Goal: Transaction & Acquisition: Book appointment/travel/reservation

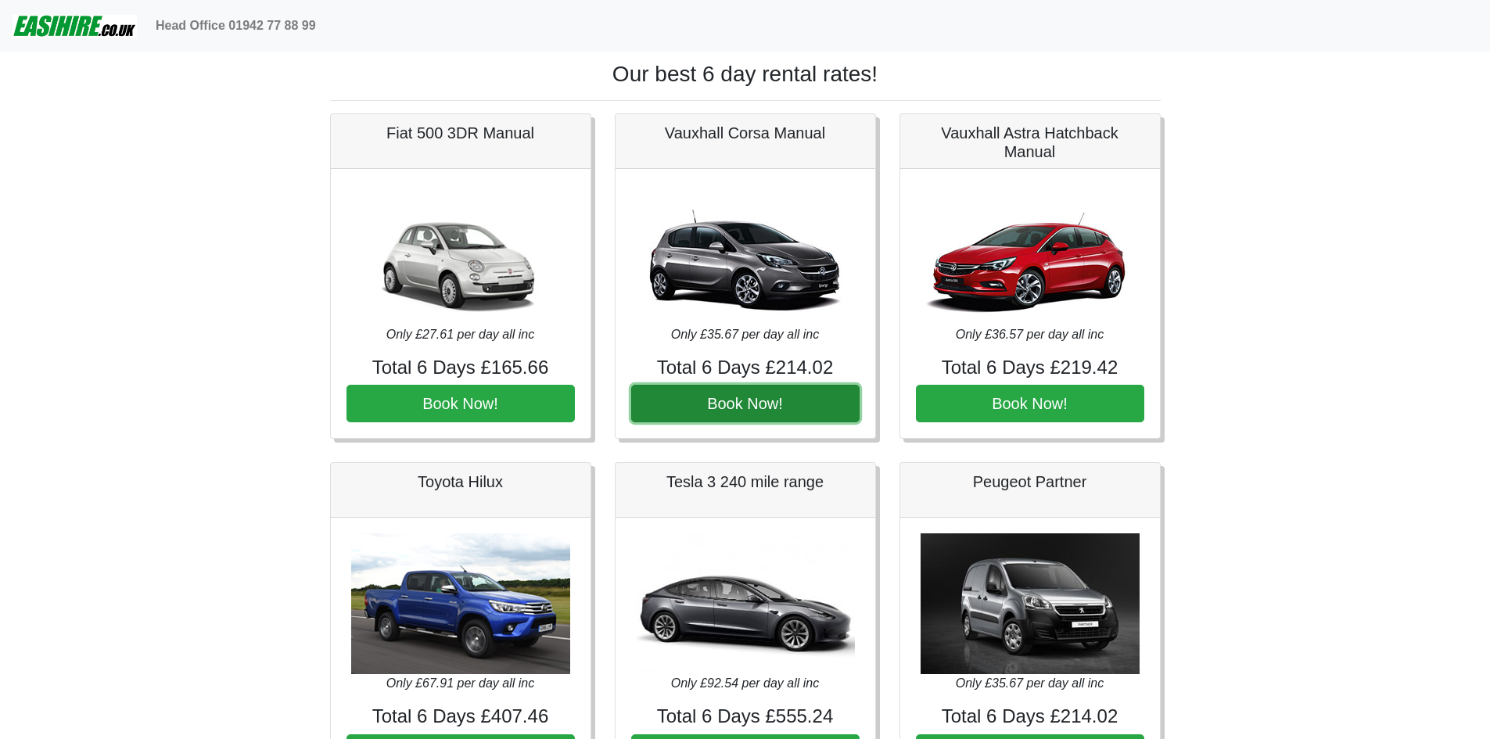
click at [740, 412] on button "Book Now!" at bounding box center [745, 404] width 228 height 38
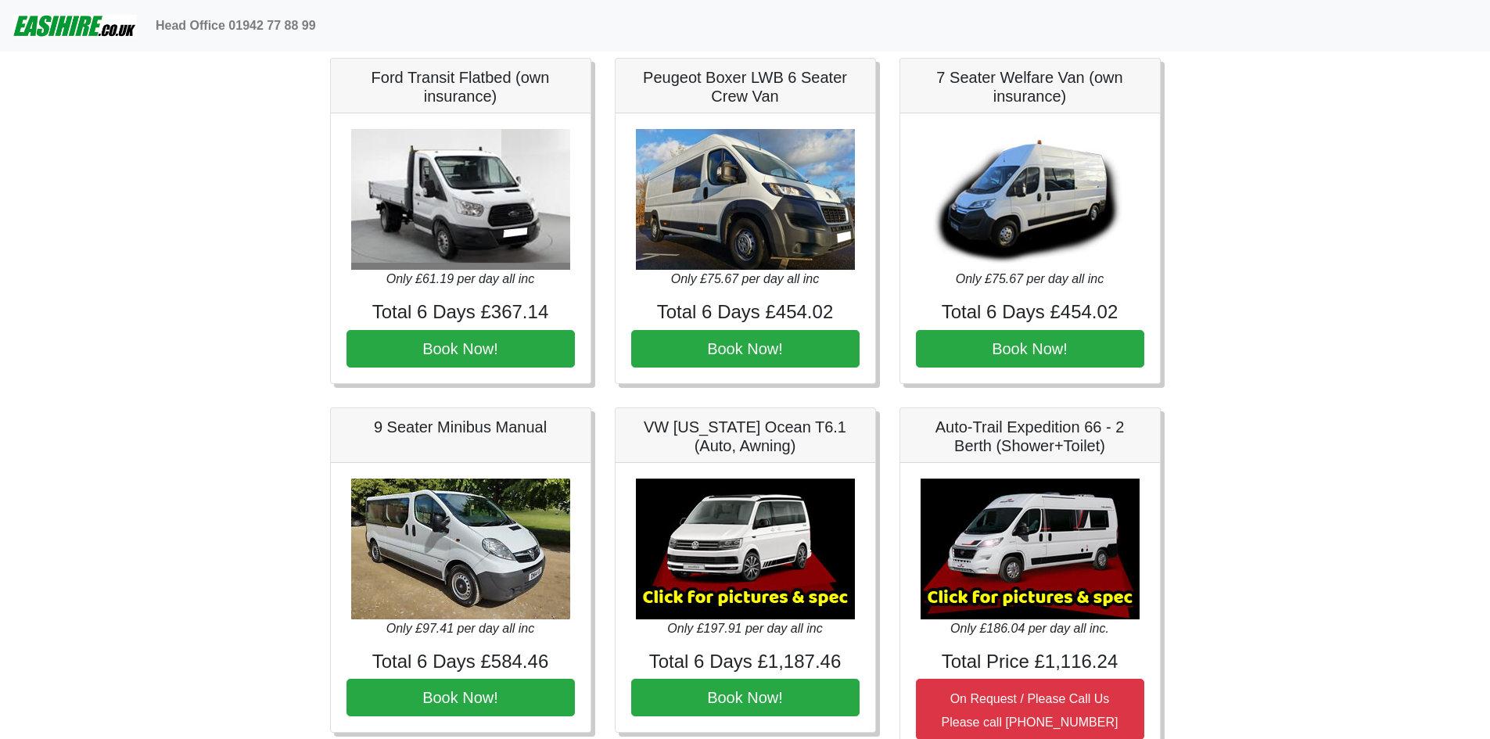
scroll to position [1564, 0]
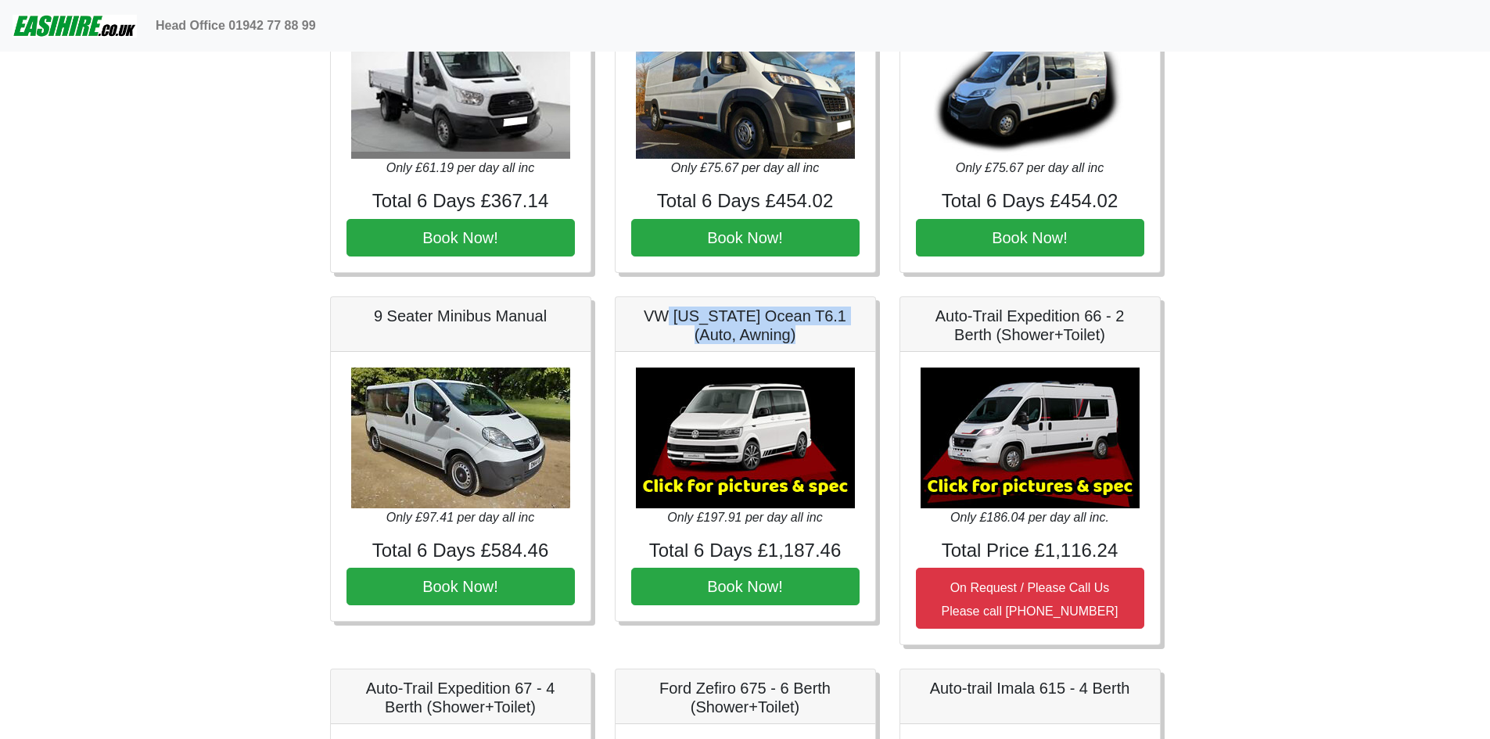
drag, startPoint x: 654, startPoint y: 309, endPoint x: 822, endPoint y: 337, distance: 169.7
click at [822, 337] on h5 "VW [US_STATE] Ocean T6.1 (Auto, Awning)" at bounding box center [745, 326] width 228 height 38
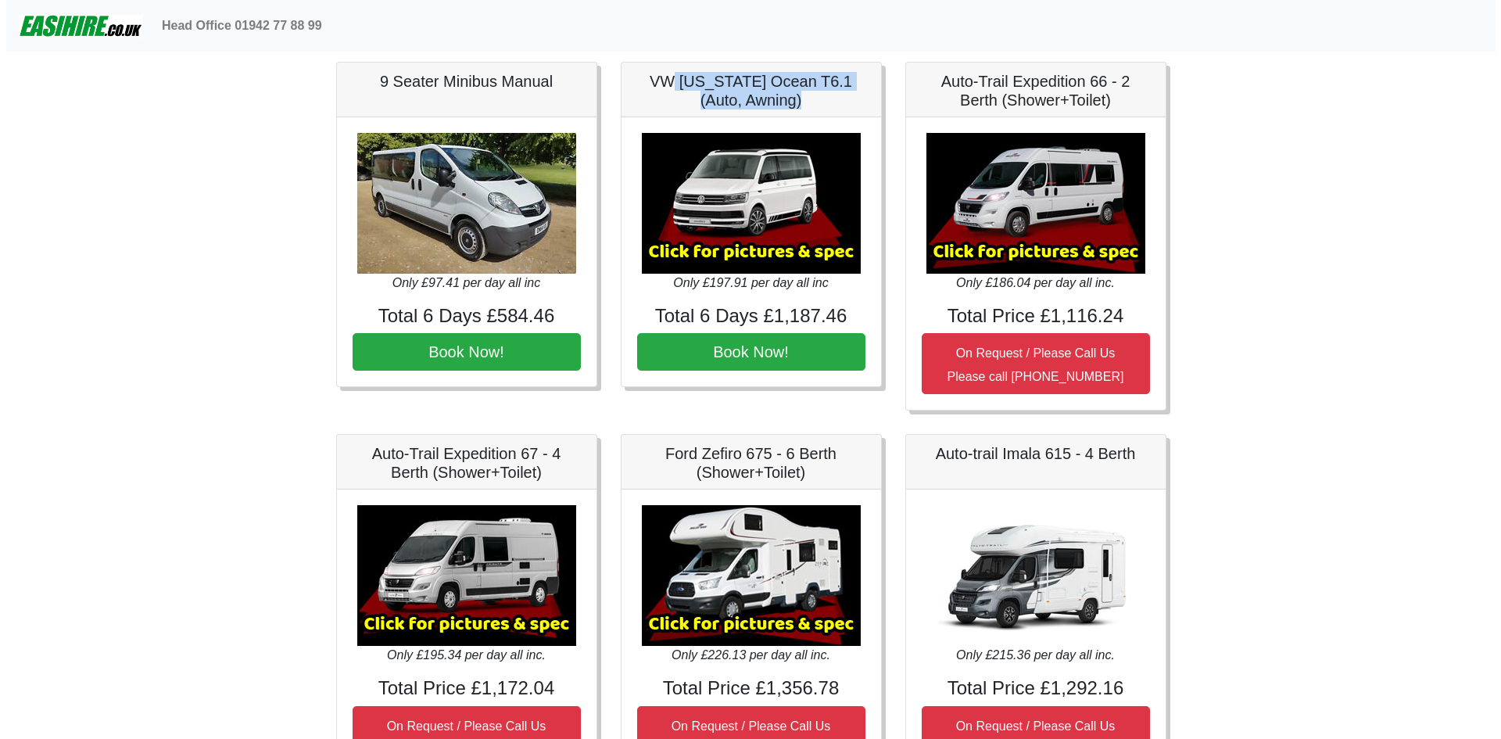
scroll to position [1642, 0]
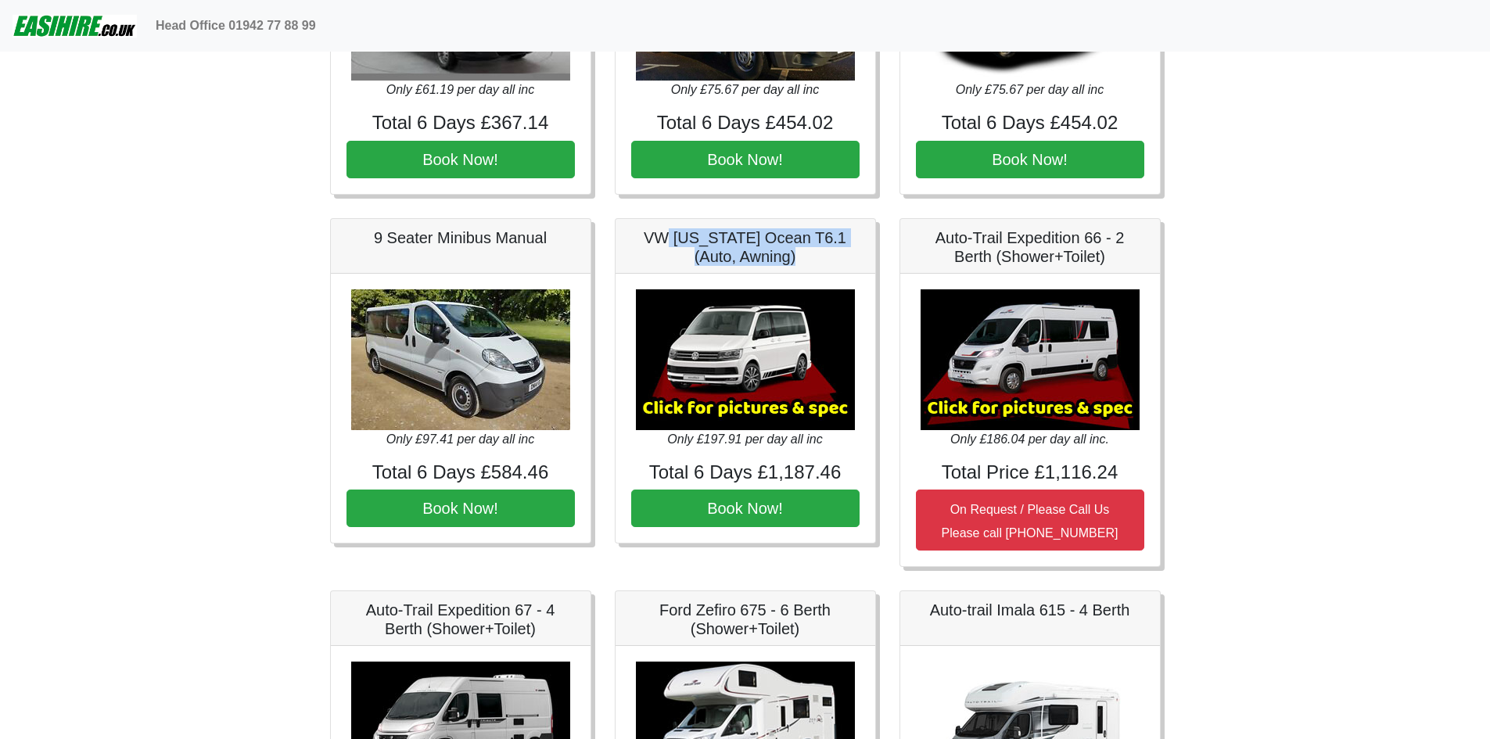
click at [769, 354] on img at bounding box center [745, 359] width 219 height 141
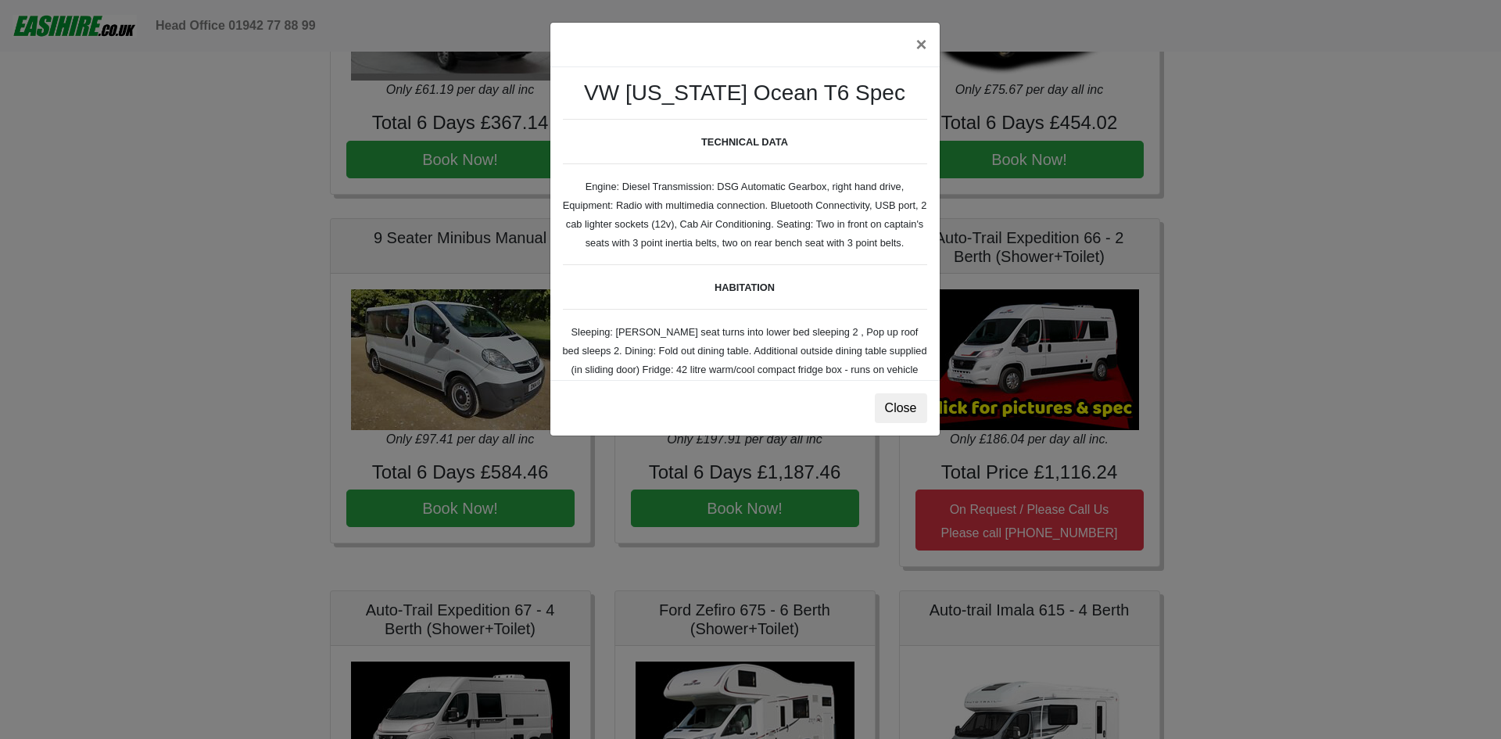
drag, startPoint x: 725, startPoint y: 185, endPoint x: 720, endPoint y: 324, distance: 139.3
click at [753, 264] on div "VW [US_STATE] Ocean T6 Spec TECHNICAL DATA Engine: Diesel Transmission: DSG Aut…" at bounding box center [744, 223] width 389 height 313
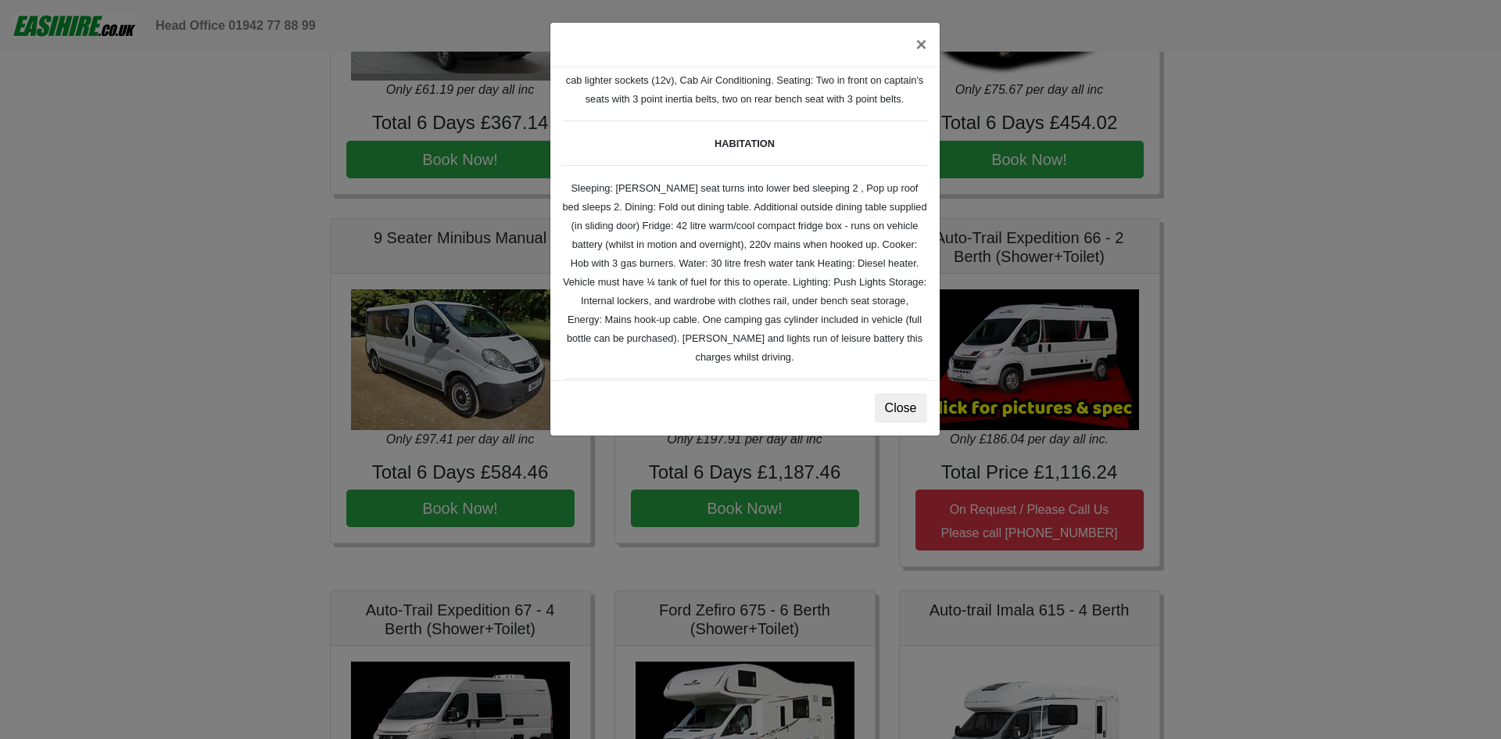
scroll to position [156, 0]
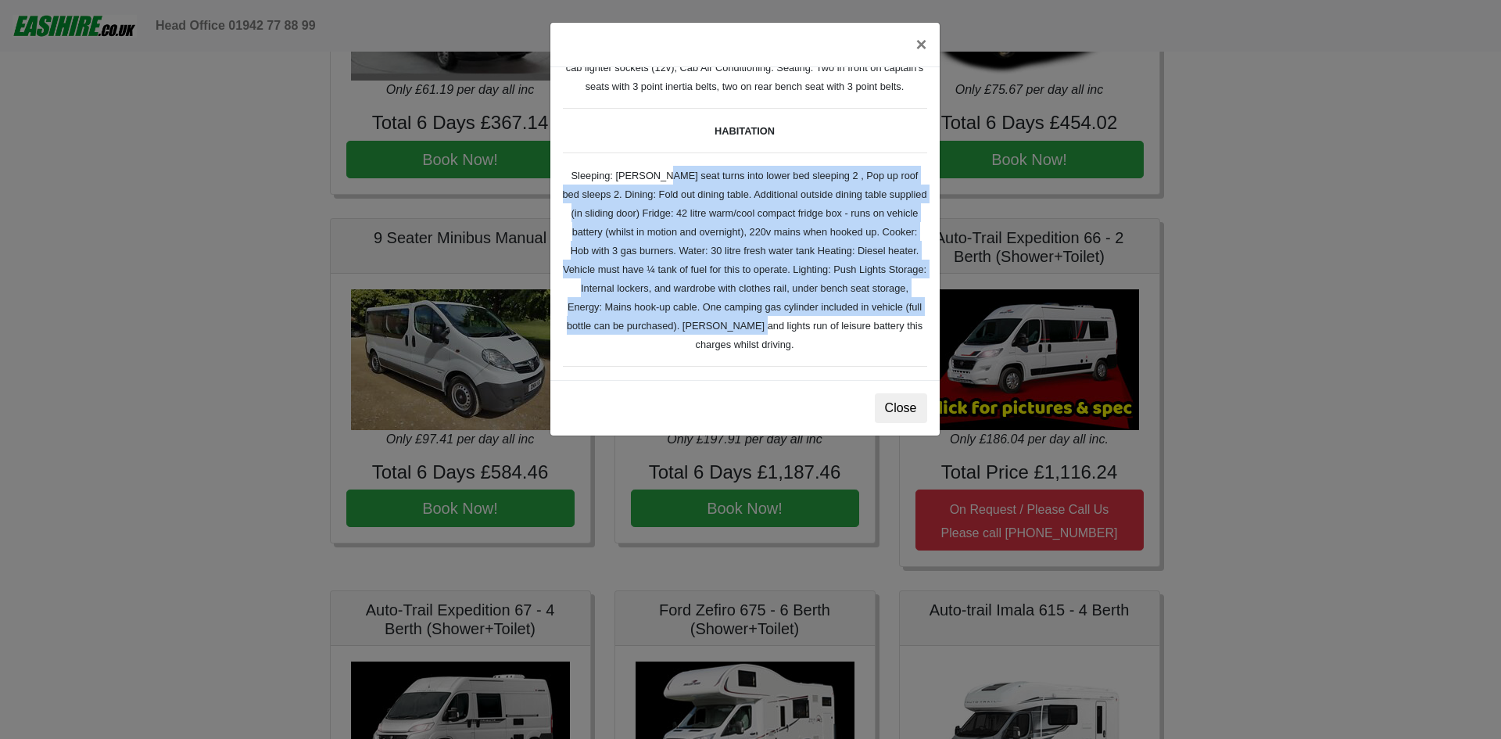
drag, startPoint x: 639, startPoint y: 198, endPoint x: 826, endPoint y: 335, distance: 231.6
click at [826, 335] on div "VW [US_STATE] Ocean T6 Spec TECHNICAL DATA Engine: Diesel Transmission: DSG Aut…" at bounding box center [744, 223] width 389 height 313
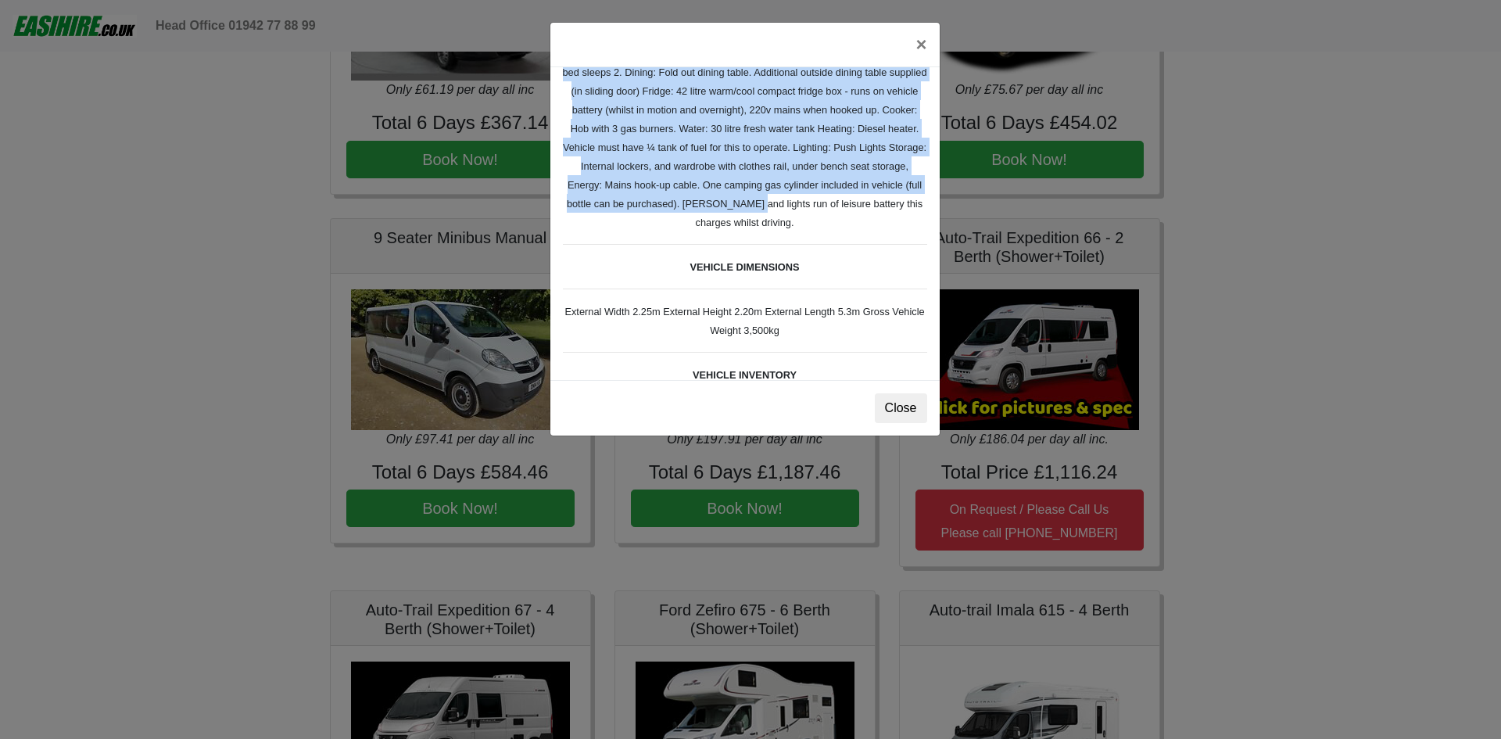
scroll to position [391, 0]
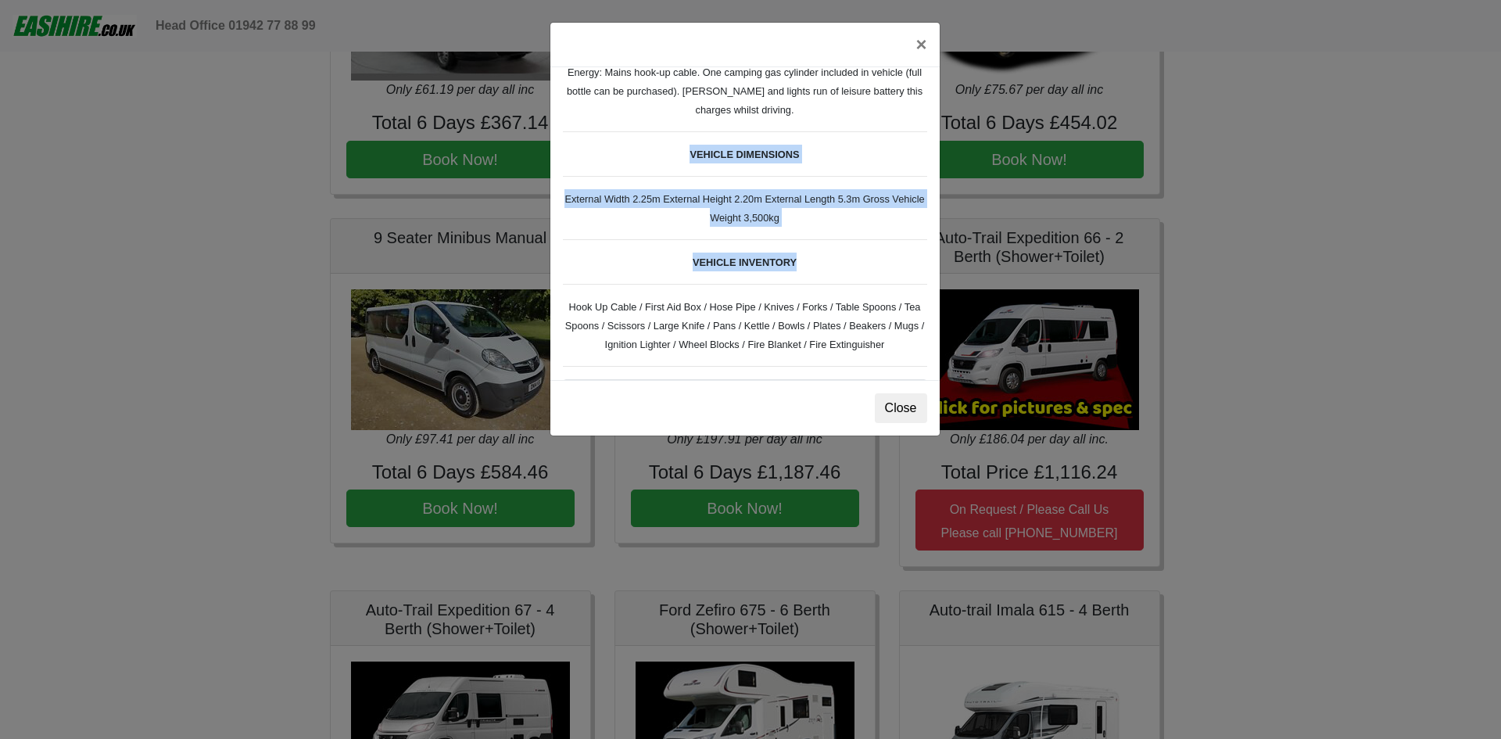
drag, startPoint x: 630, startPoint y: 170, endPoint x: 811, endPoint y: 280, distance: 211.6
click at [811, 279] on div "VW [US_STATE] Ocean T6 Spec TECHNICAL DATA Engine: Diesel Transmission: DSG Aut…" at bounding box center [744, 223] width 389 height 313
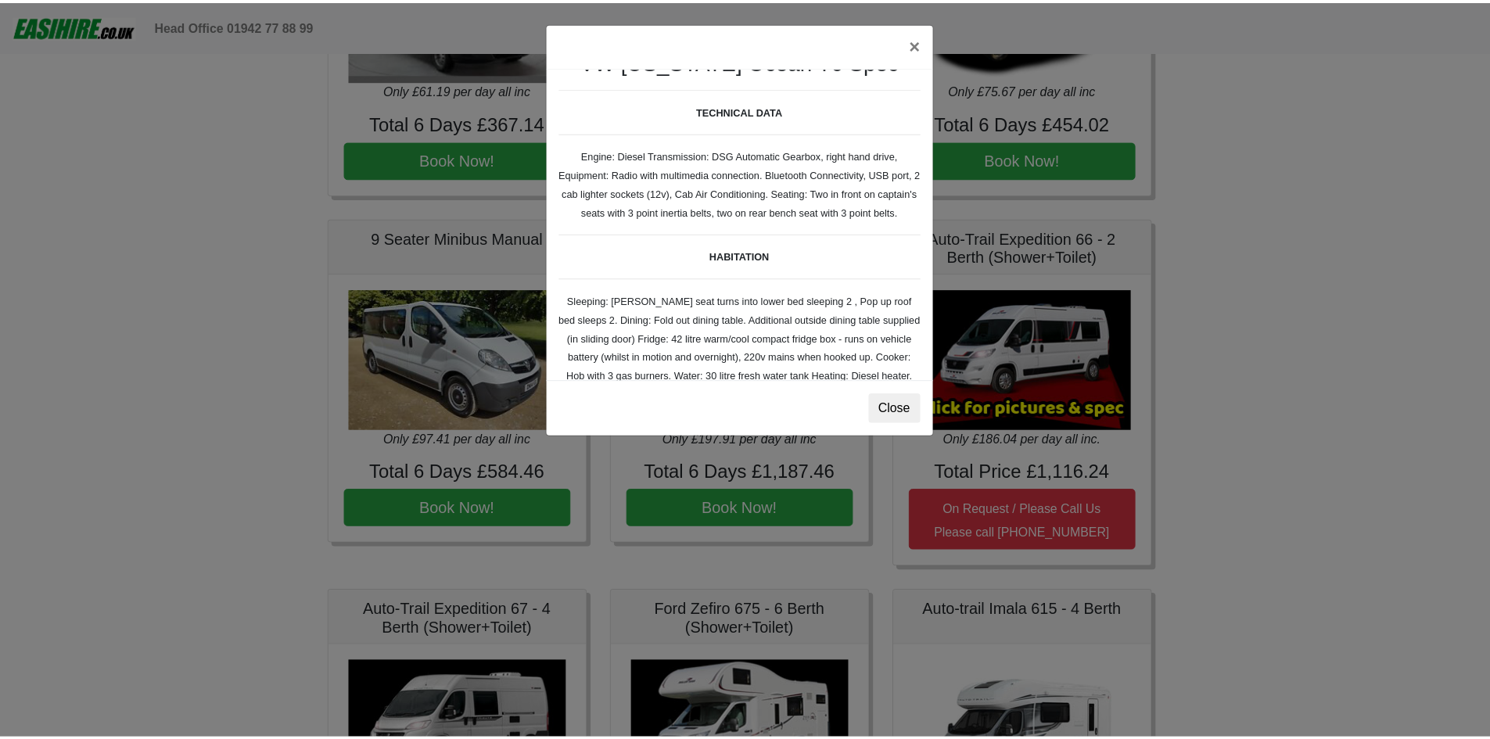
scroll to position [0, 0]
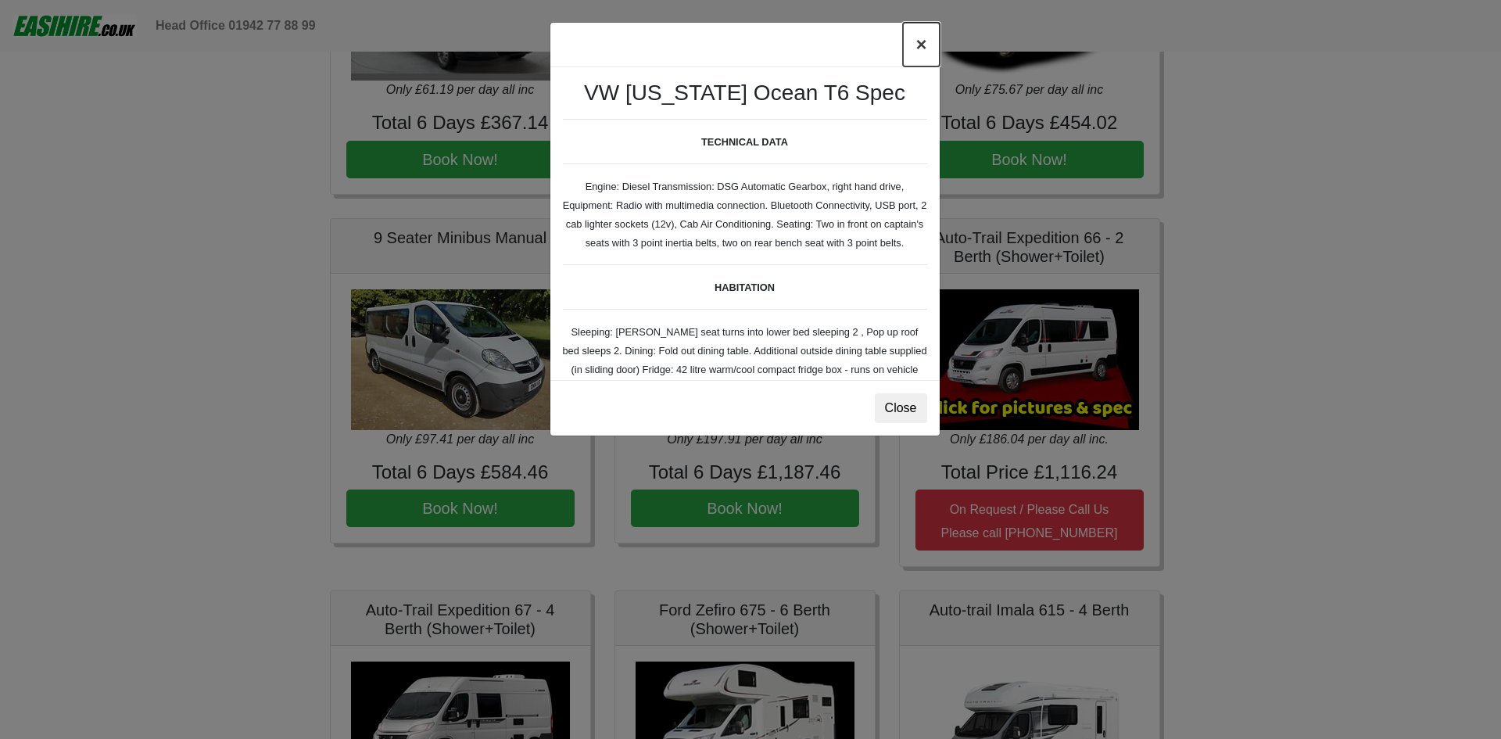
click at [933, 45] on button "×" at bounding box center [921, 45] width 36 height 44
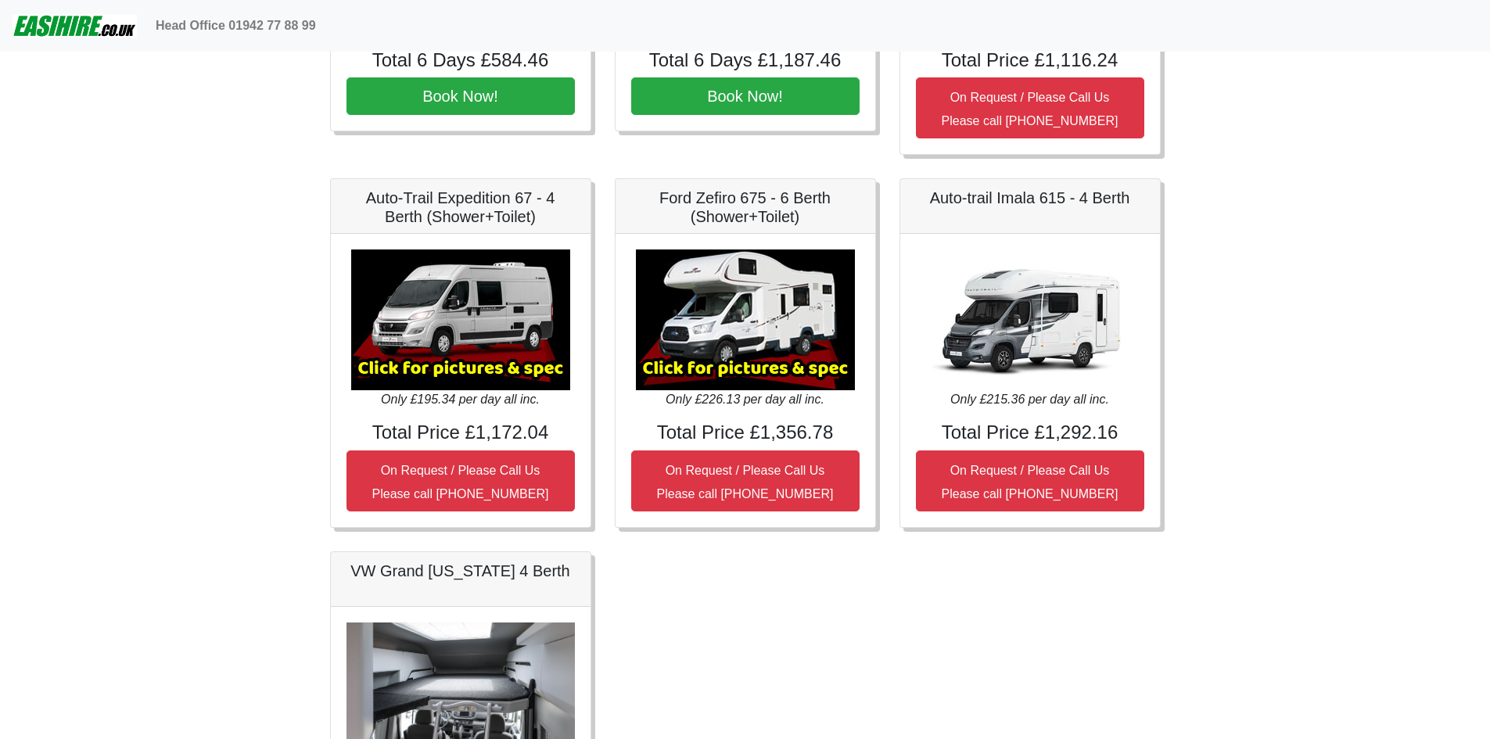
scroll to position [1663, 0]
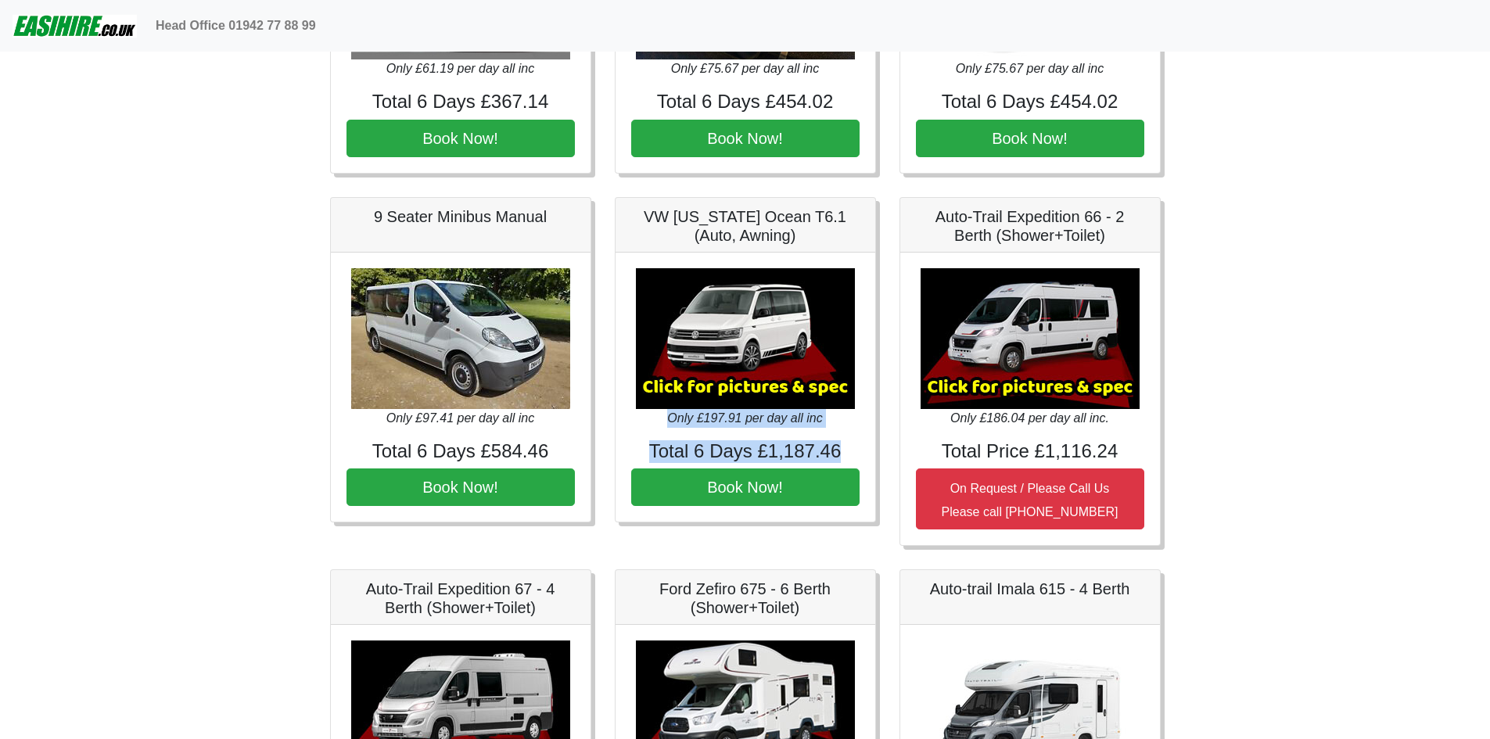
drag, startPoint x: 848, startPoint y: 455, endPoint x: 655, endPoint y: 412, distance: 197.9
click at [655, 412] on div "× VW [US_STATE] Ocean T6 Spec TECHNICAL DATA Engine: Diesel Transmission: DSG A…" at bounding box center [745, 388] width 260 height 270
click at [648, 434] on div "× VW [US_STATE] Ocean T6 Spec TECHNICAL DATA Engine: Diesel Transmission: DSG A…" at bounding box center [745, 388] width 260 height 270
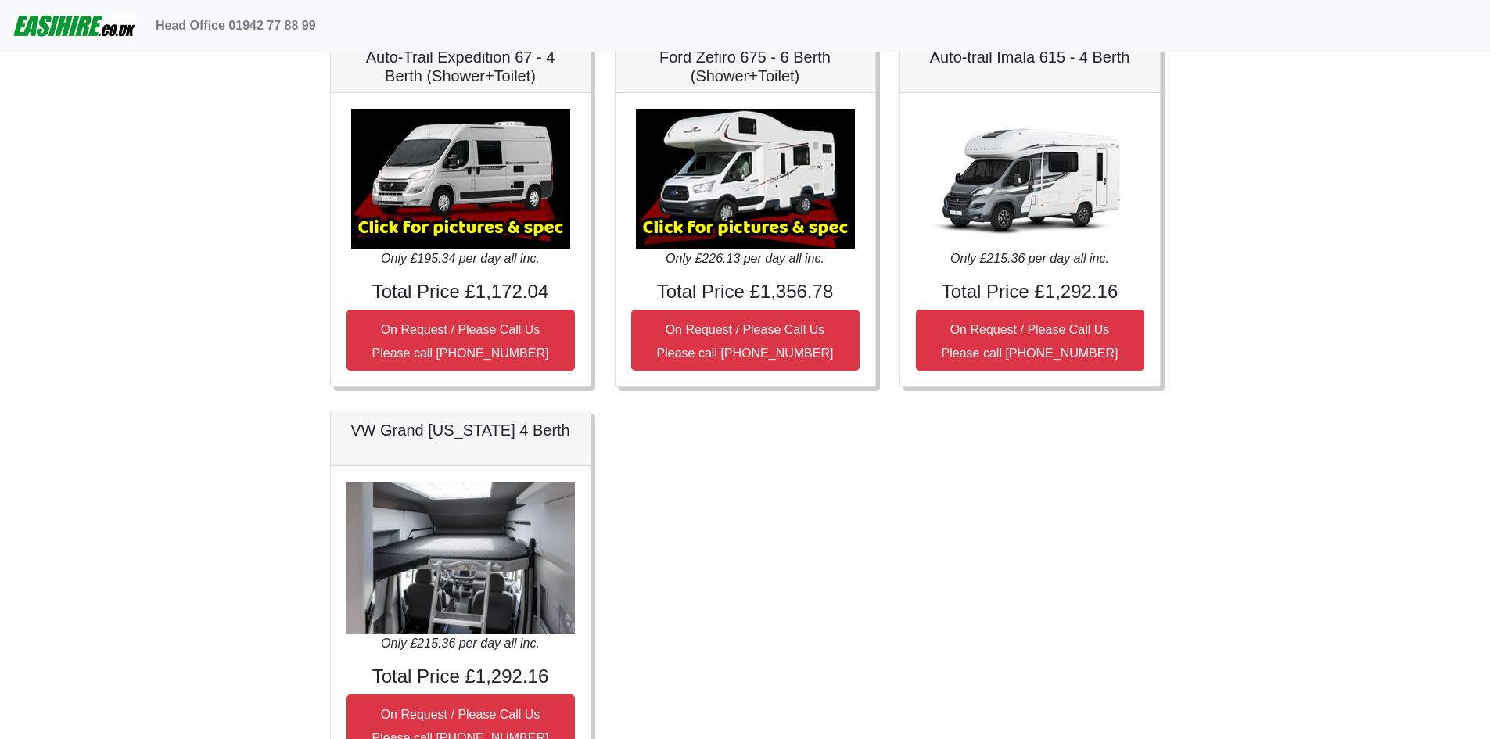
scroll to position [2289, 0]
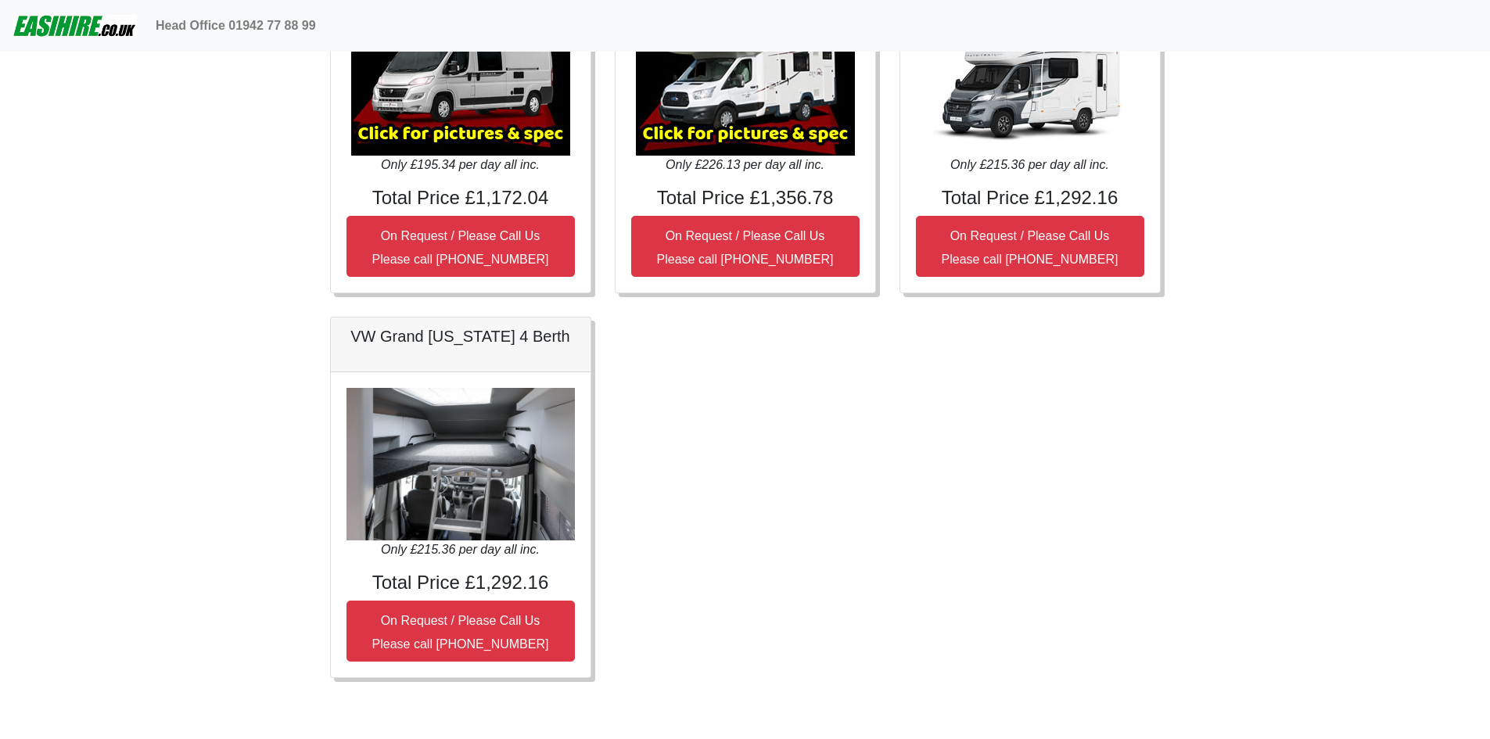
click at [495, 458] on img at bounding box center [460, 464] width 228 height 152
click at [474, 529] on img at bounding box center [460, 464] width 228 height 152
click at [457, 573] on h4 "Total Price £1,292.16" at bounding box center [460, 583] width 228 height 23
